Goal: Find specific page/section: Find specific page/section

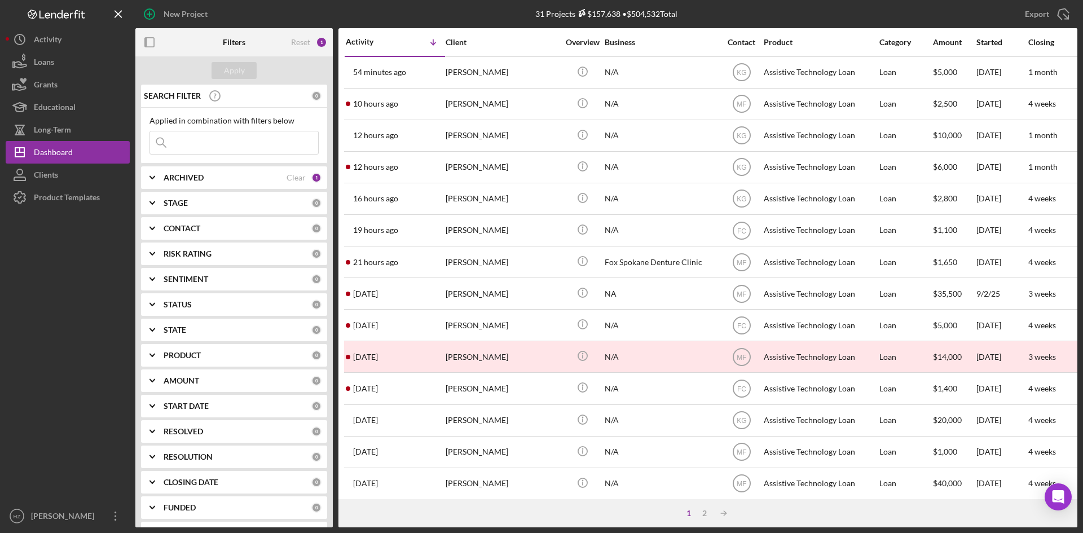
click at [461, 75] on div "[PERSON_NAME]" at bounding box center [502, 73] width 113 height 30
